Goal: Check status: Check status

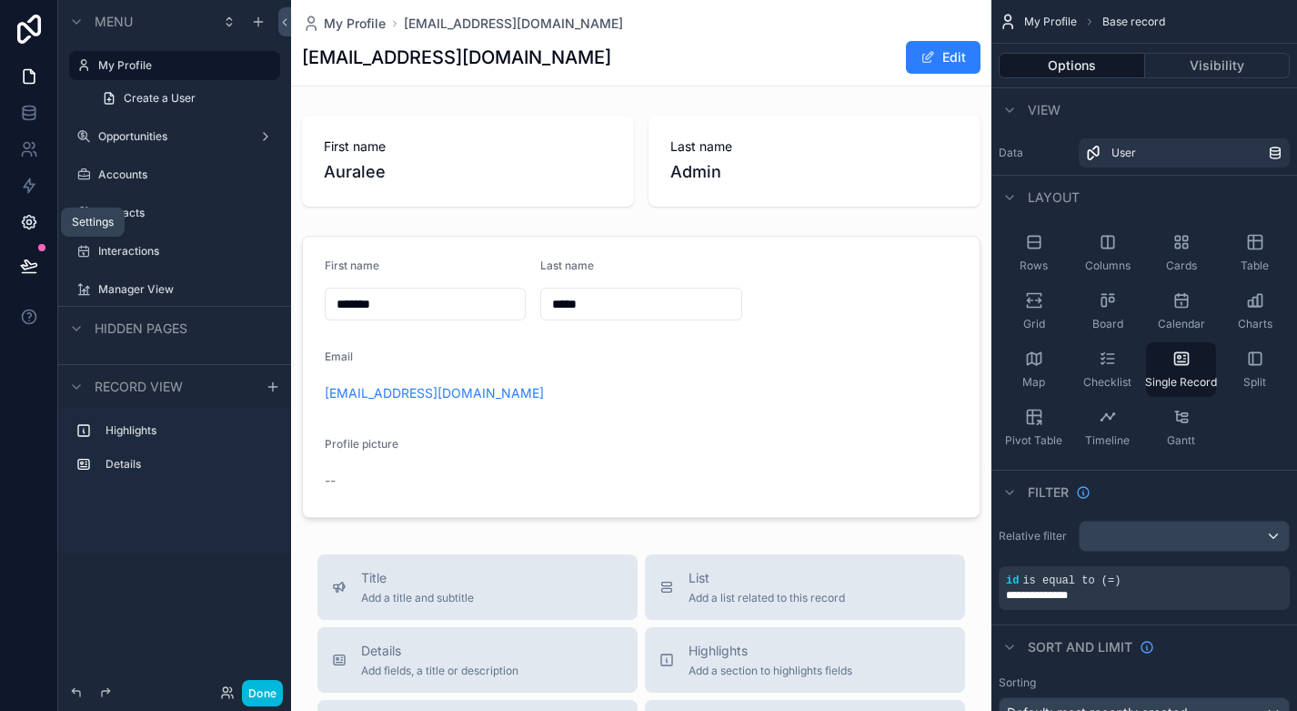
click at [24, 218] on icon at bounding box center [29, 223] width 14 height 14
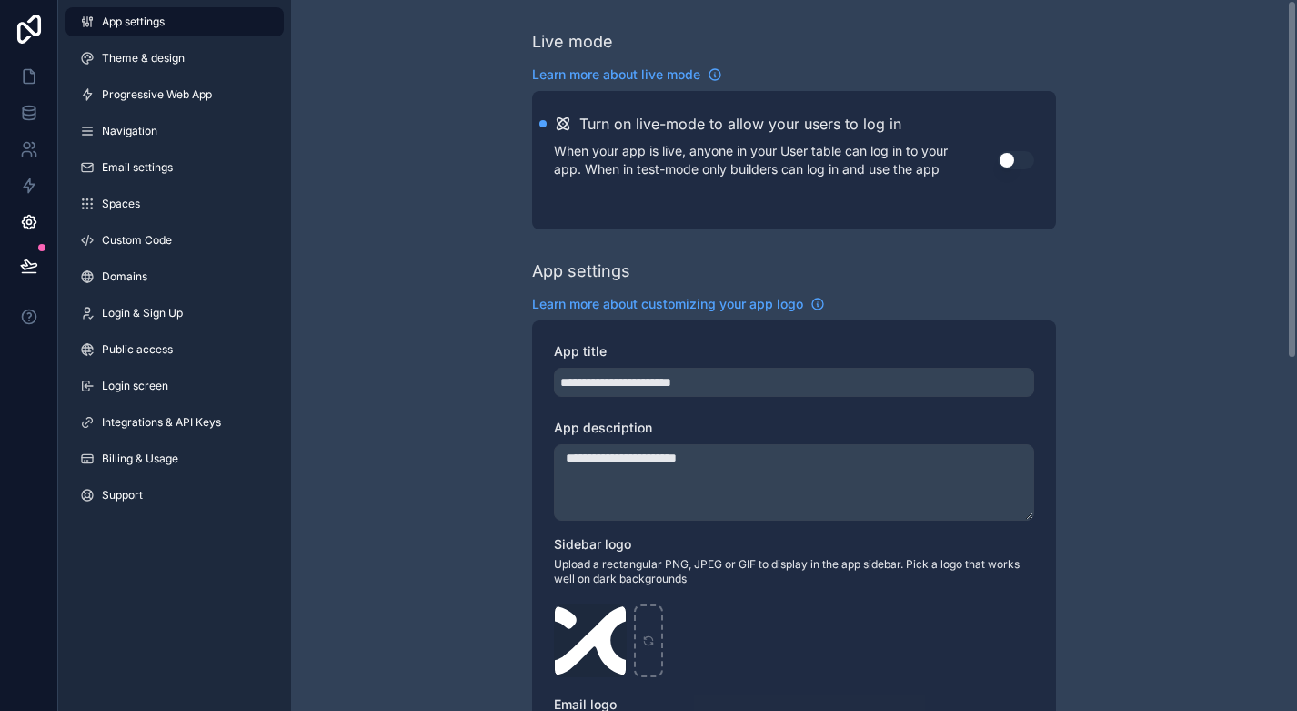
click at [1025, 162] on button "Use setting" at bounding box center [1016, 160] width 36 height 18
click at [29, 65] on link at bounding box center [28, 76] width 57 height 36
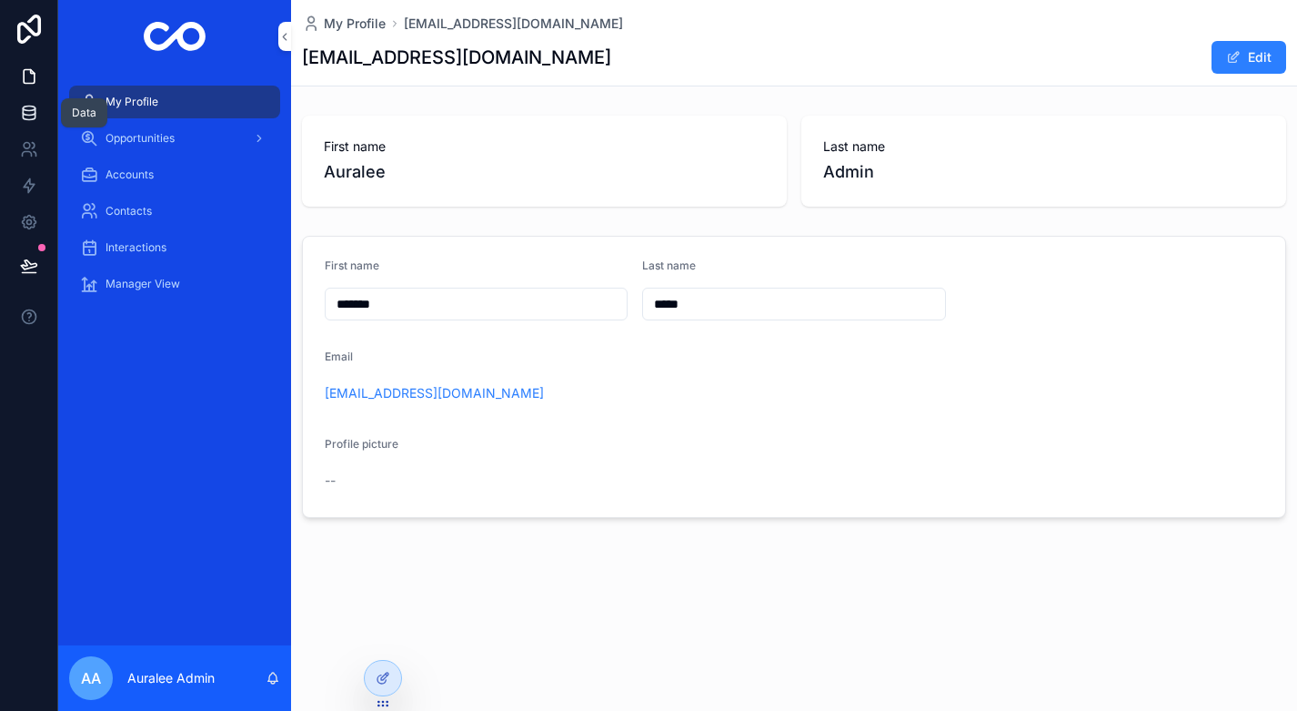
click at [26, 104] on icon at bounding box center [29, 113] width 18 height 18
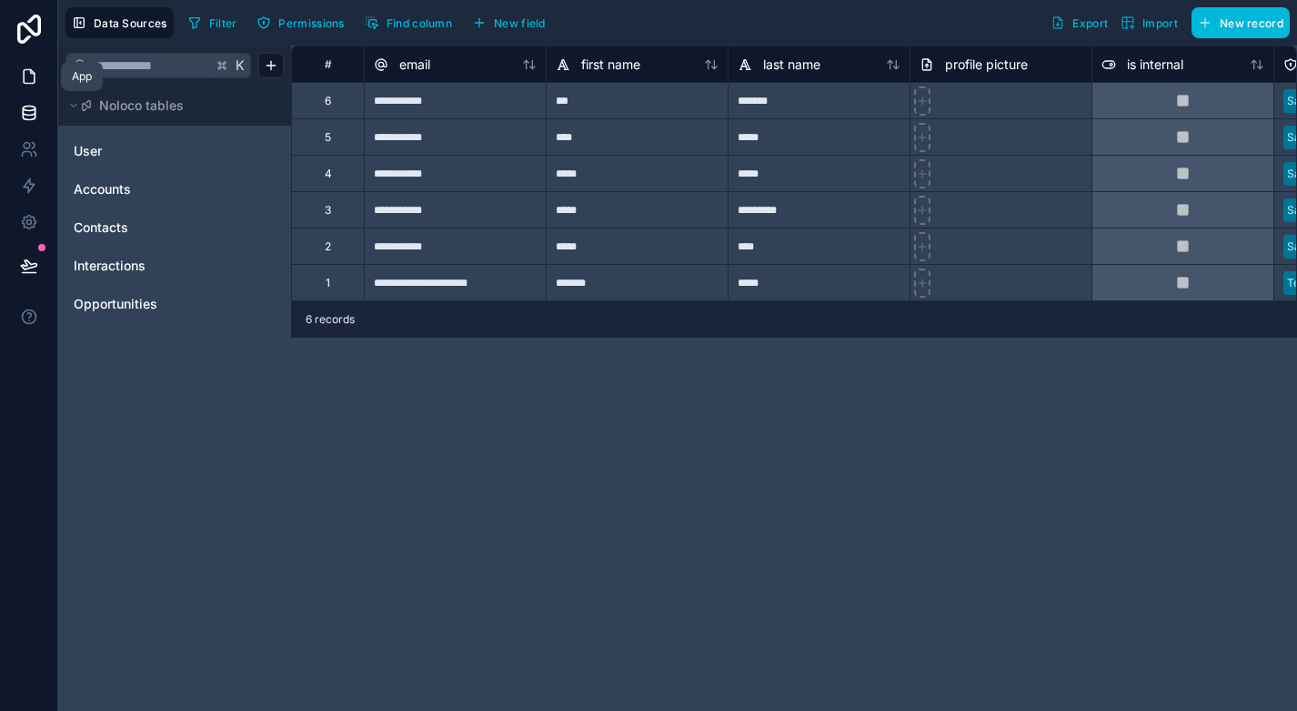
click at [30, 71] on icon at bounding box center [32, 72] width 4 height 4
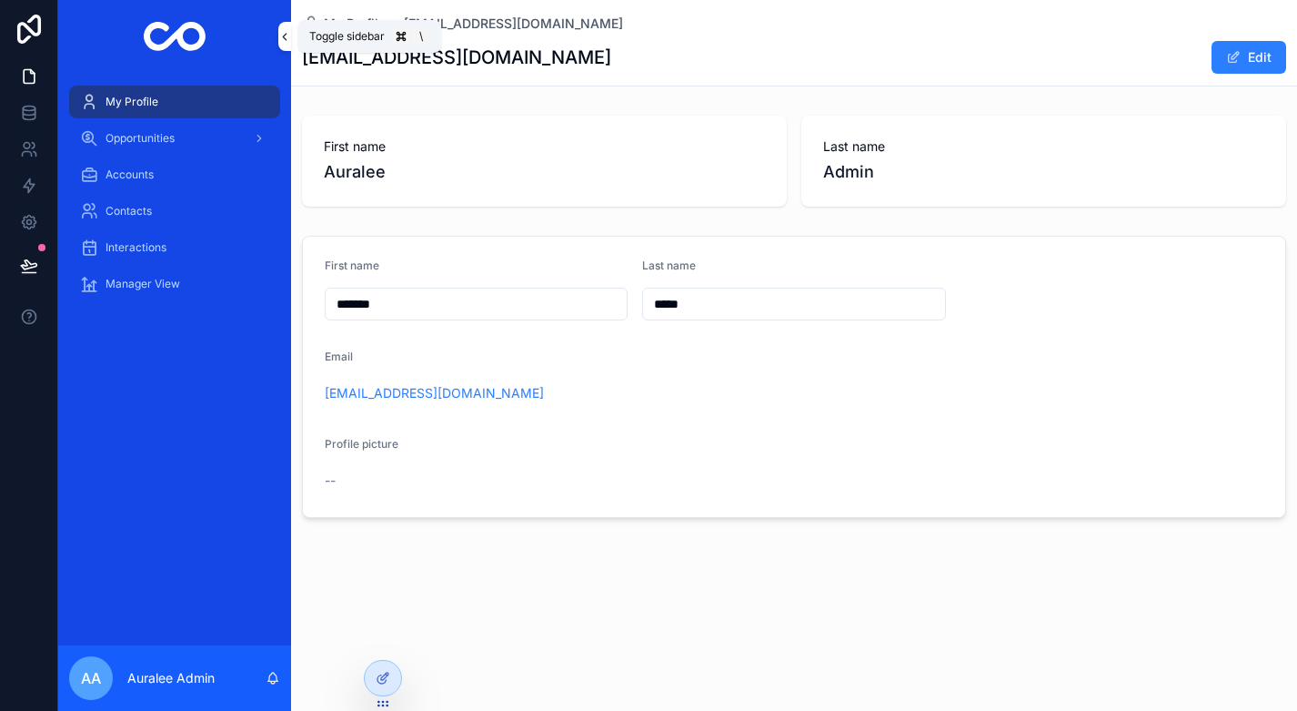
click at [286, 34] on icon "scrollable content" at bounding box center [285, 37] width 4 height 6
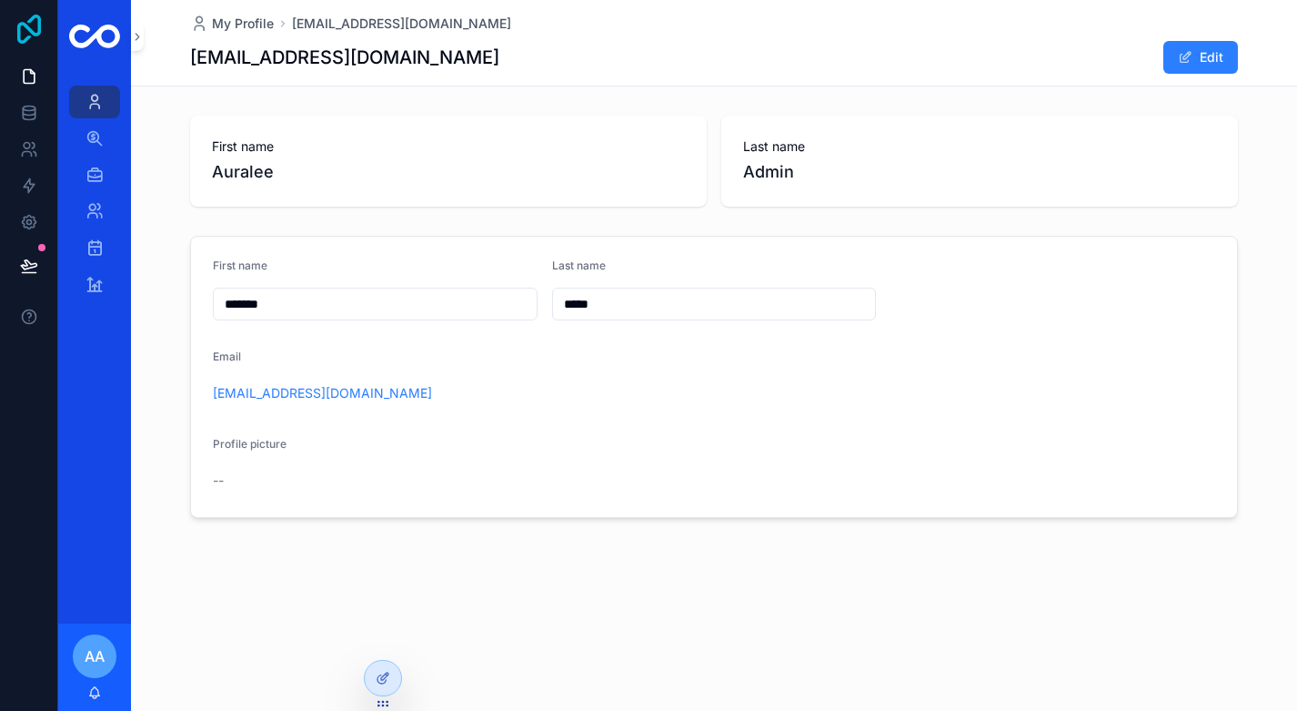
click at [25, 16] on icon at bounding box center [29, 29] width 36 height 29
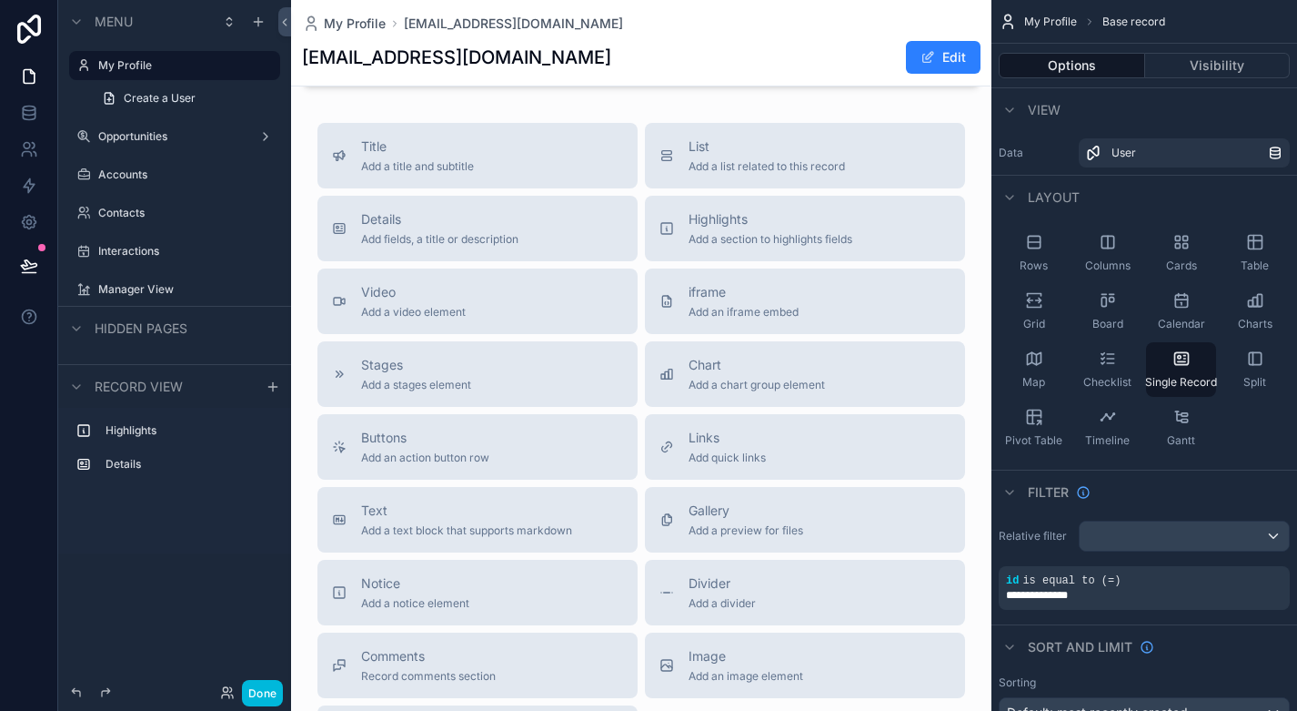
scroll to position [625, 0]
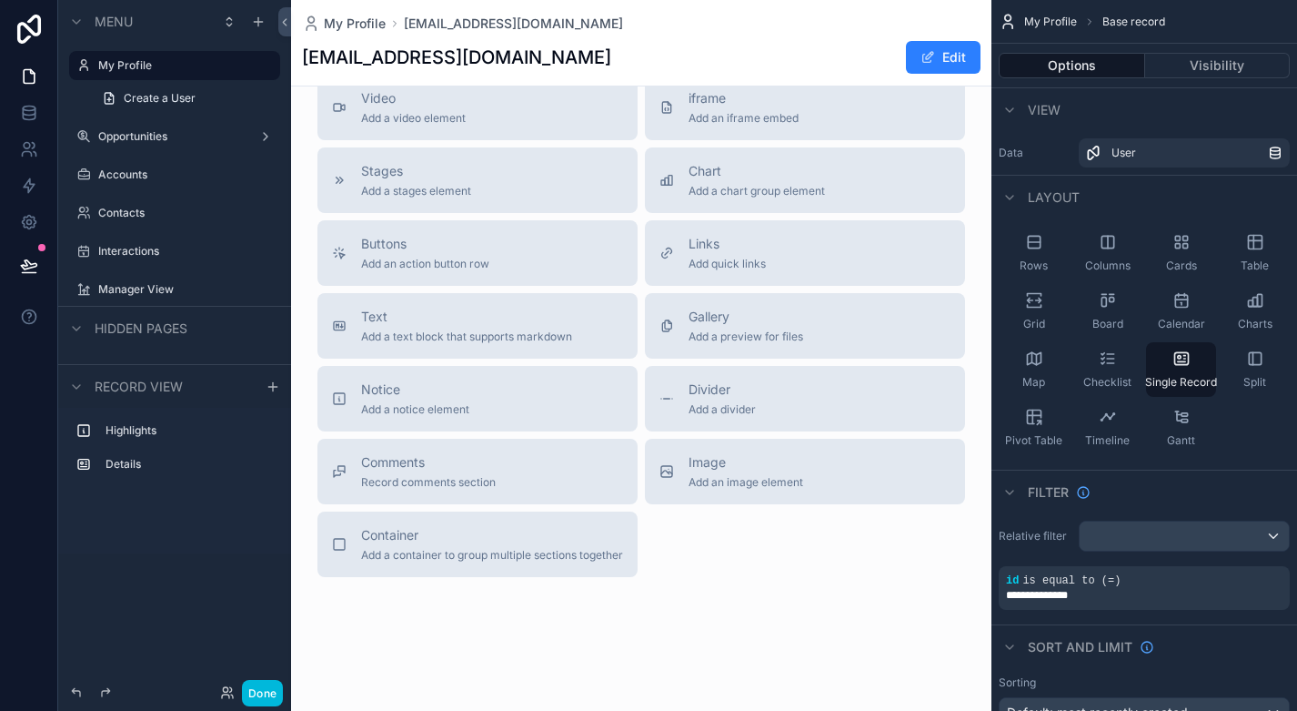
click at [1044, 19] on span "My Profile" at bounding box center [1051, 22] width 53 height 15
click at [29, 227] on icon at bounding box center [29, 222] width 18 height 18
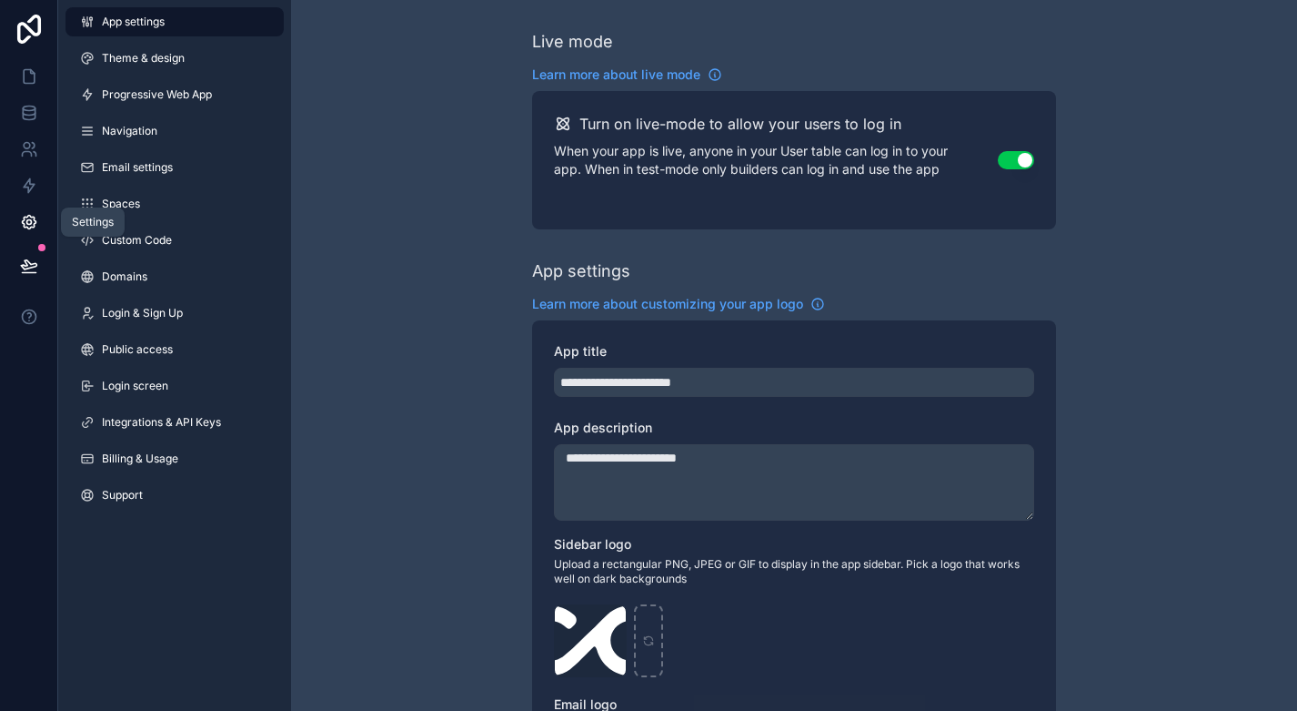
click at [29, 227] on icon at bounding box center [29, 222] width 18 height 18
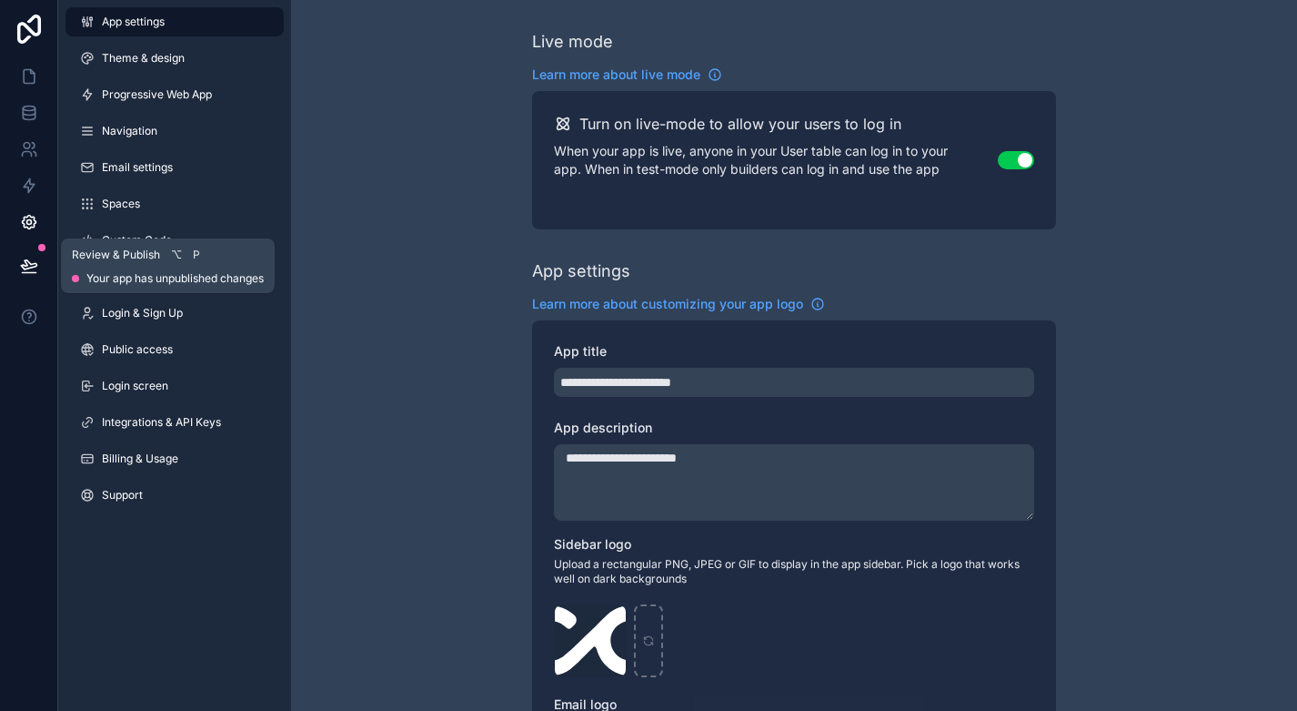
click at [33, 273] on icon at bounding box center [29, 273] width 14 height 0
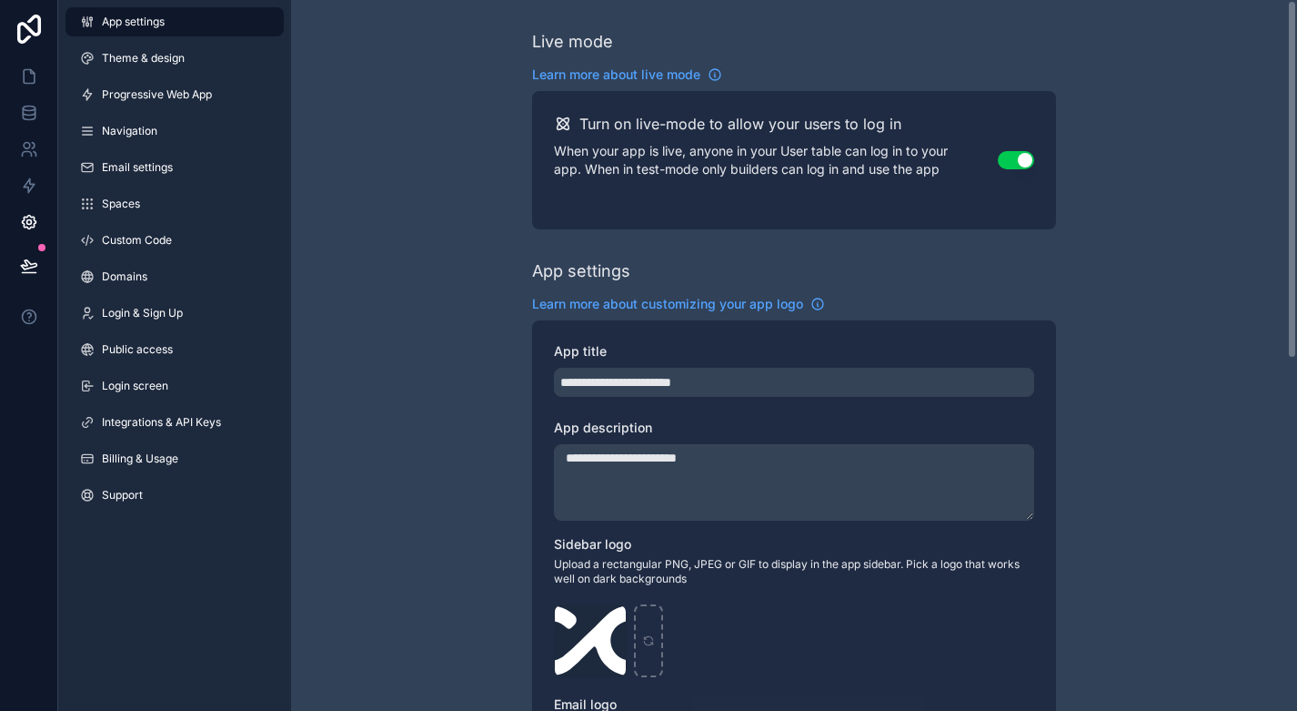
click at [411, 625] on div "**********" at bounding box center [794, 704] width 1006 height 1408
click at [34, 75] on icon at bounding box center [29, 77] width 11 height 14
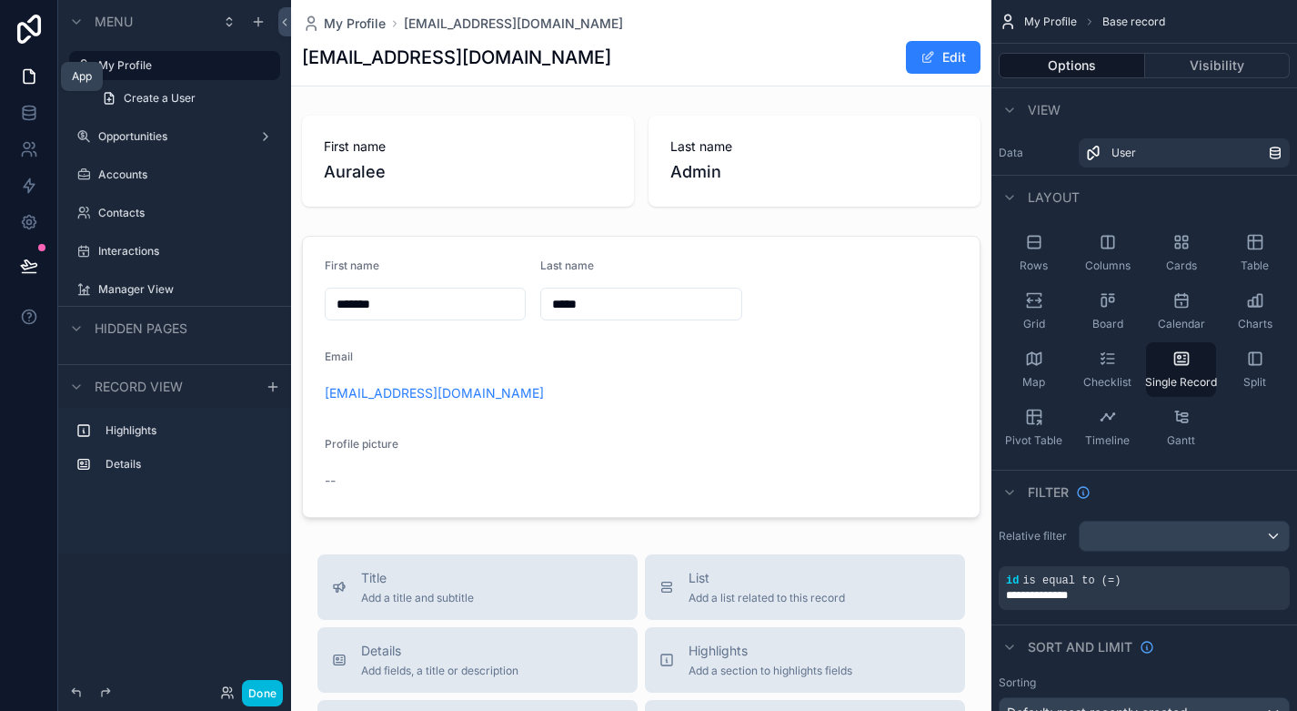
click at [34, 77] on icon at bounding box center [29, 77] width 11 height 14
click at [31, 222] on icon at bounding box center [28, 222] width 5 height 5
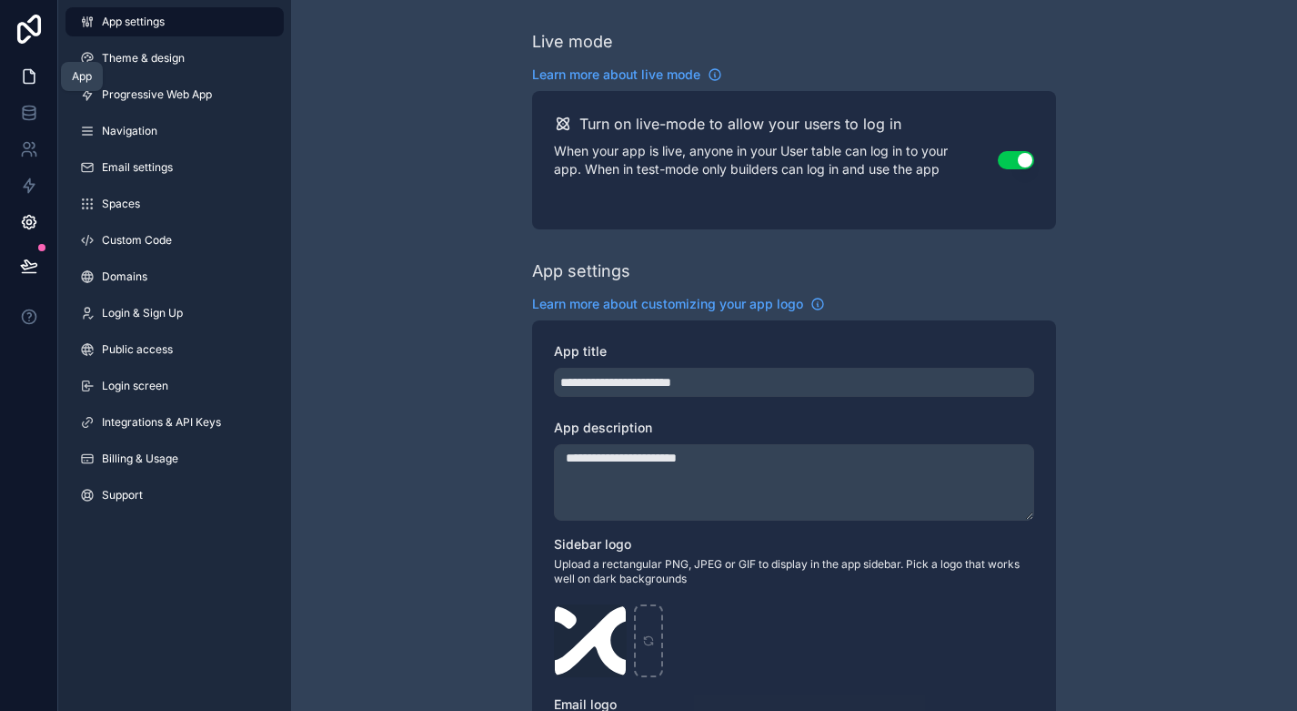
click at [30, 75] on icon at bounding box center [29, 76] width 18 height 18
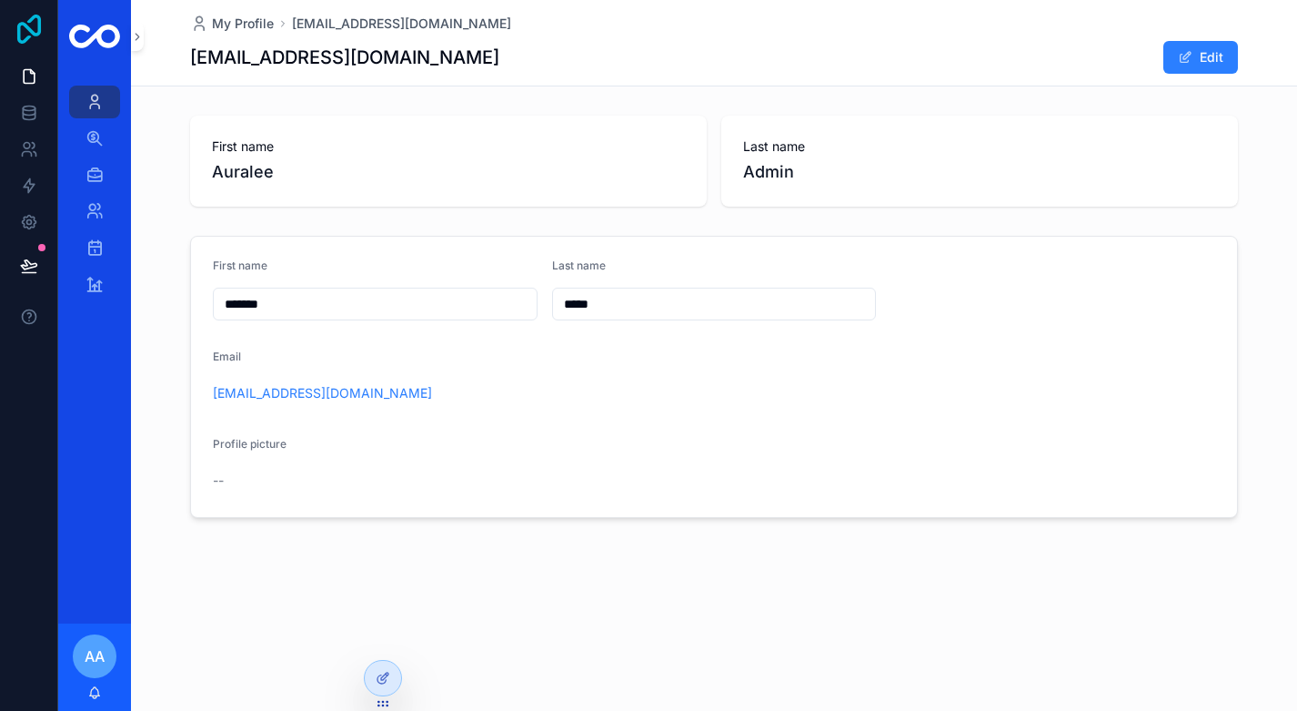
click at [29, 29] on icon at bounding box center [29, 29] width 24 height 29
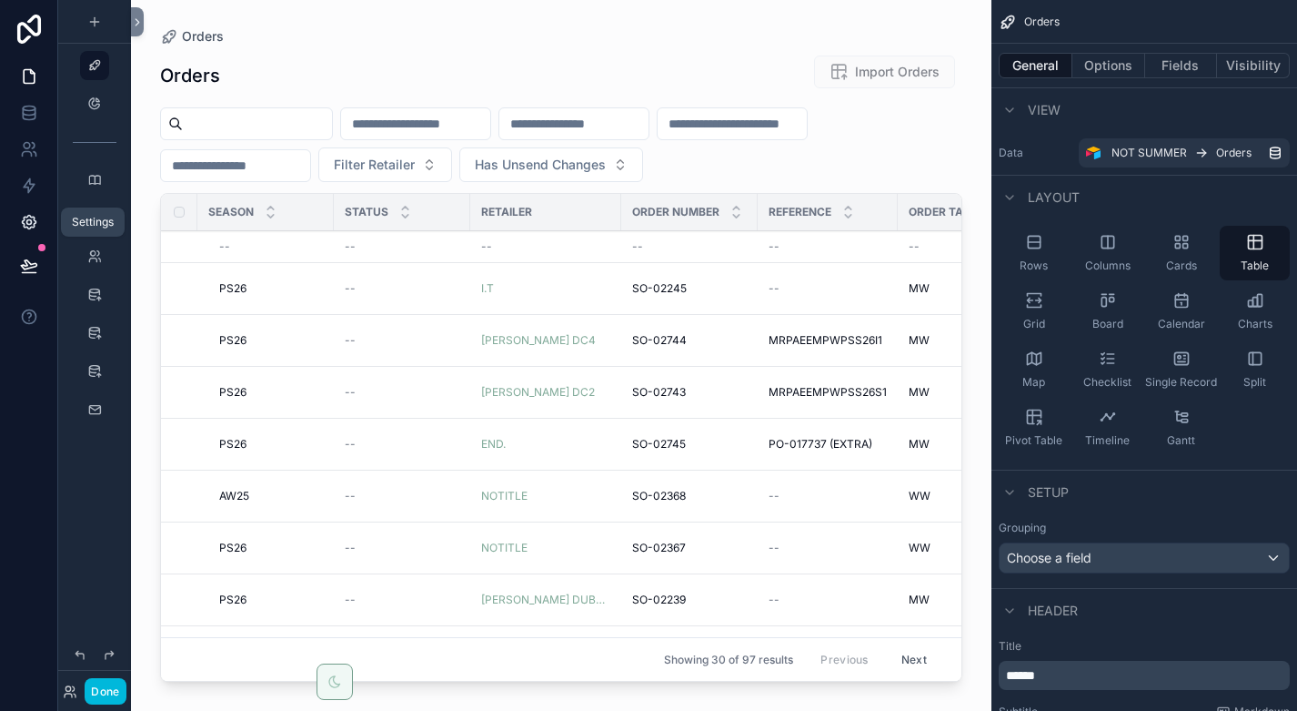
click at [37, 223] on icon at bounding box center [29, 222] width 18 height 18
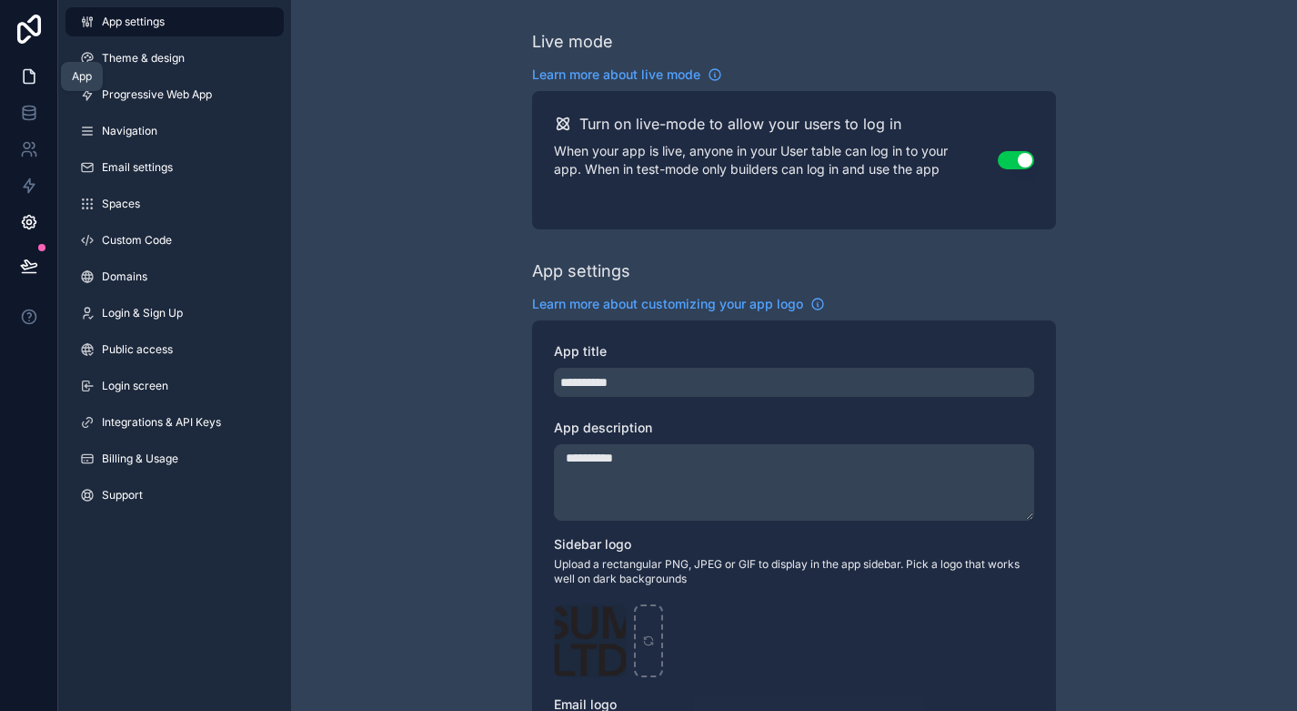
click at [34, 77] on icon at bounding box center [29, 77] width 11 height 14
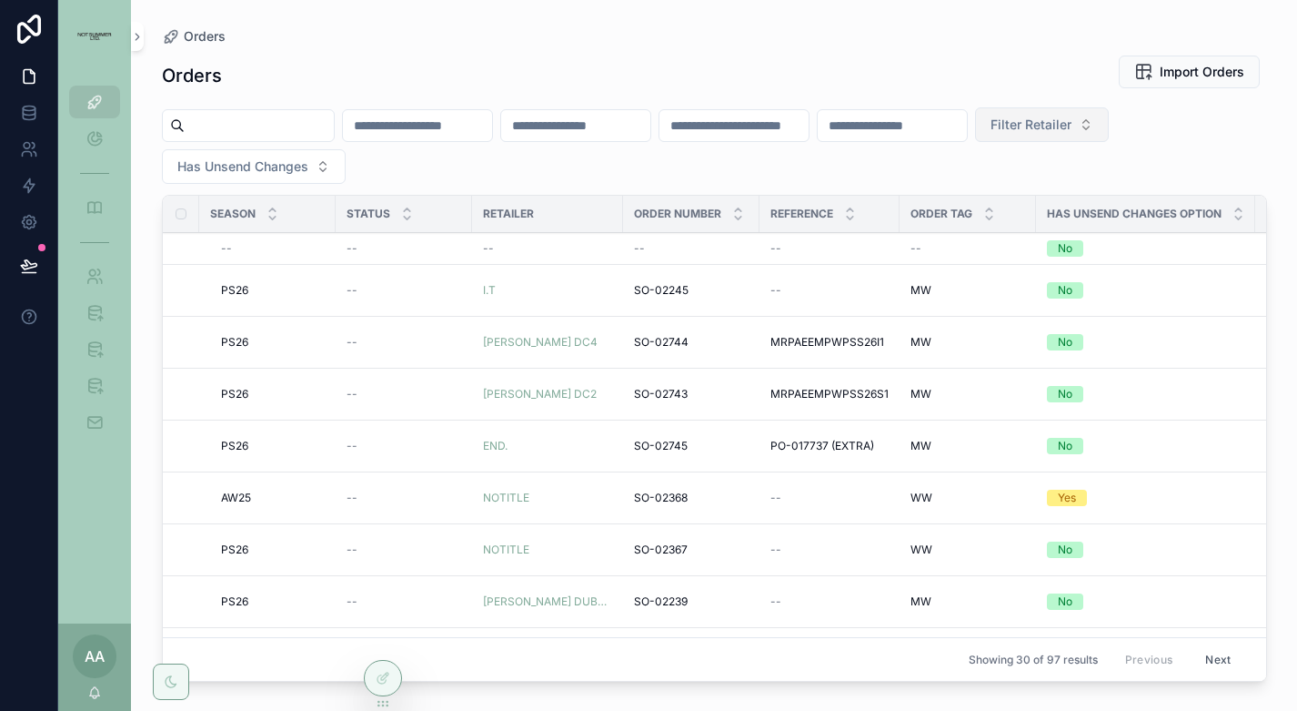
click at [1072, 131] on span "Filter Retailer" at bounding box center [1031, 125] width 81 height 18
type input "*********"
click at [1097, 195] on span "[PERSON_NAME] DC4" at bounding box center [1076, 198] width 135 height 18
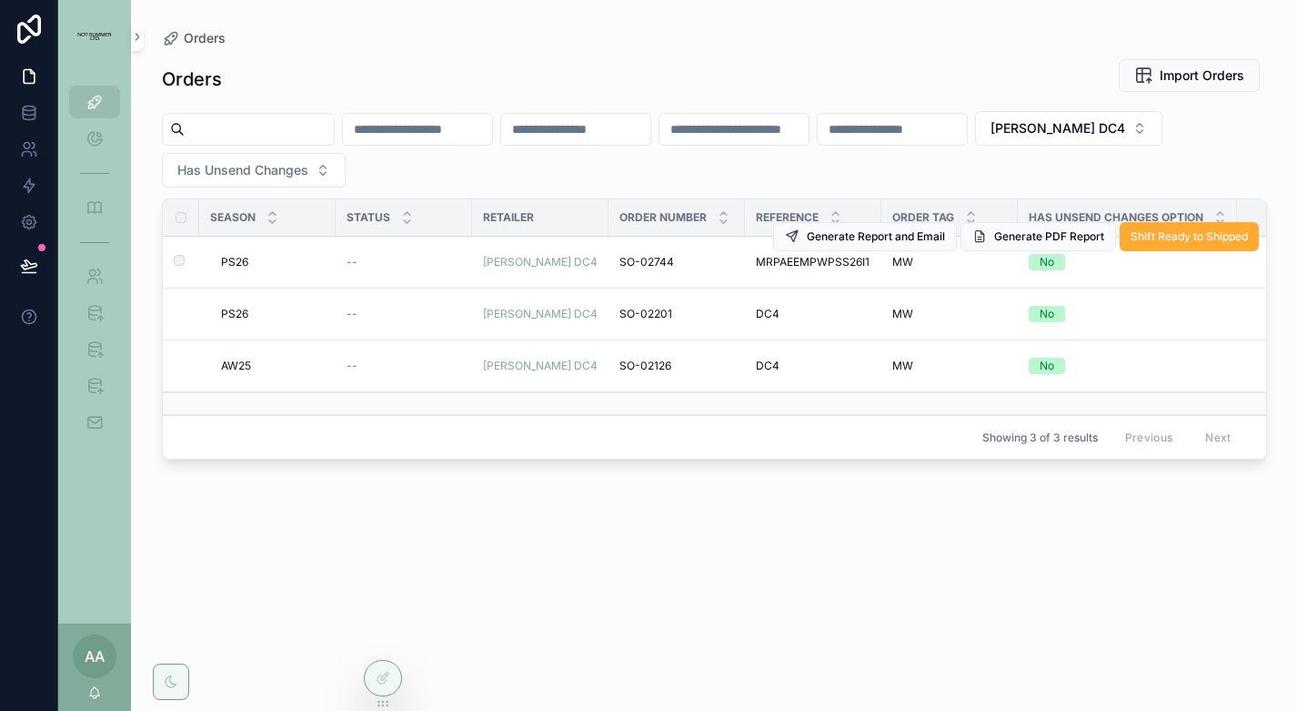
click at [234, 258] on span "PS26" at bounding box center [234, 262] width 27 height 15
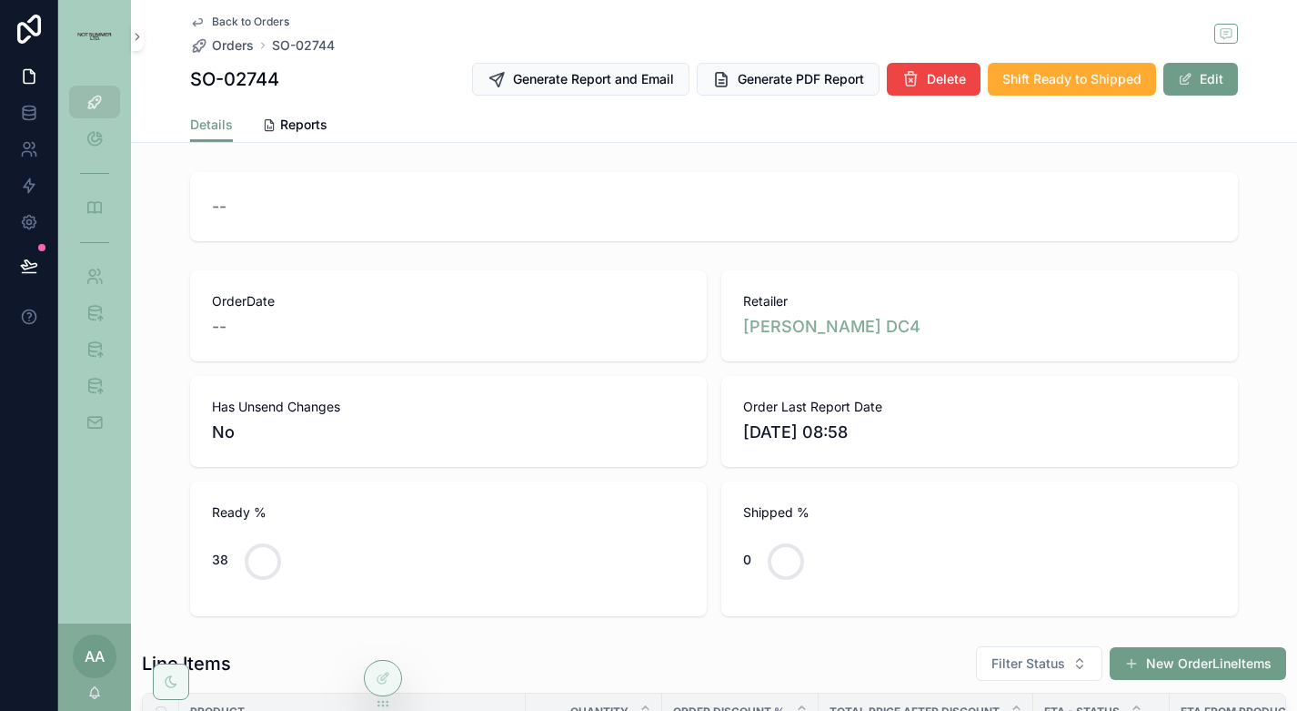
click at [253, 24] on span "Back to Orders" at bounding box center [250, 22] width 77 height 15
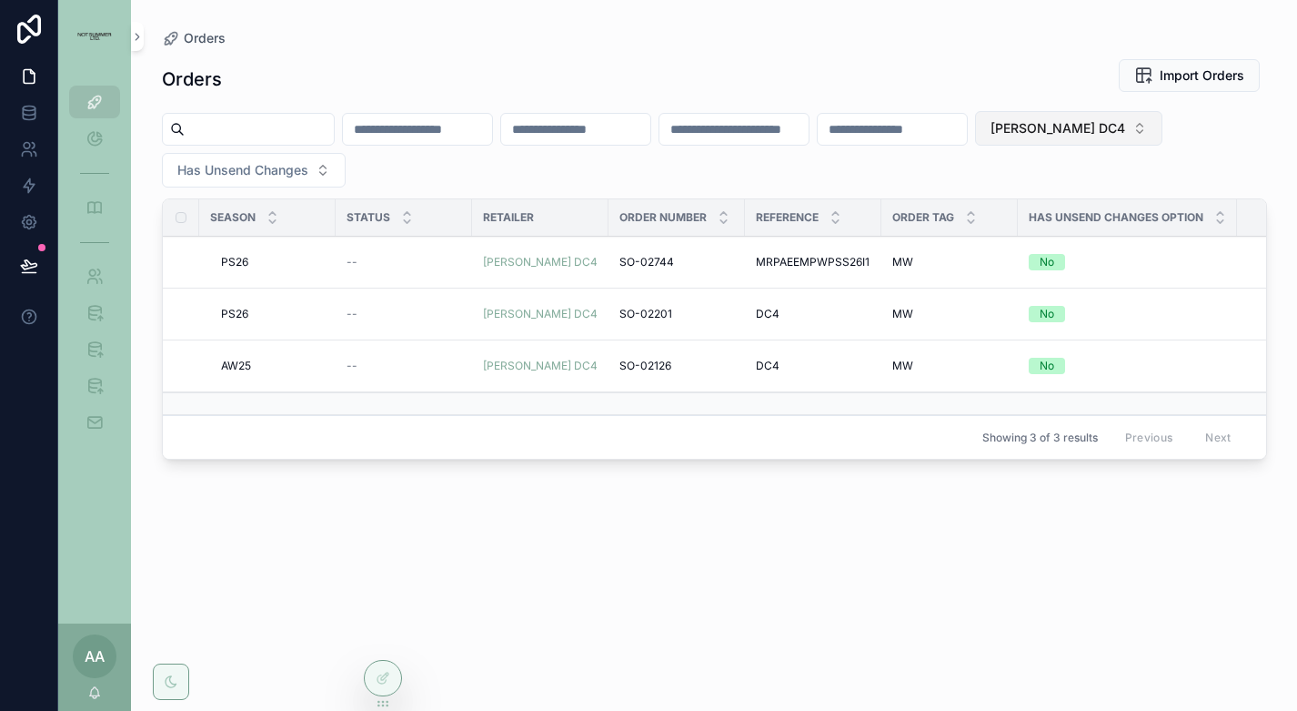
click at [1116, 128] on span "[PERSON_NAME] DC4" at bounding box center [1058, 128] width 135 height 18
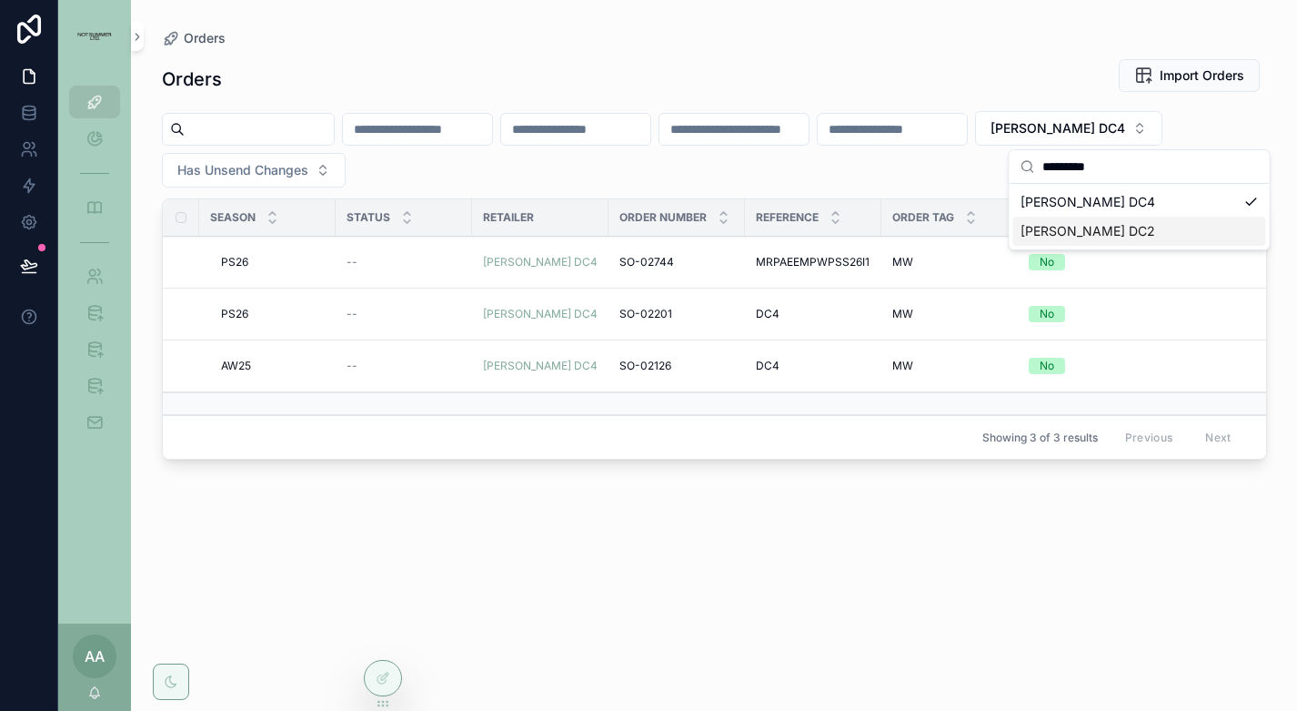
type input "*********"
click at [1085, 225] on span "[PERSON_NAME] DC2" at bounding box center [1088, 231] width 135 height 18
